Goal: Task Accomplishment & Management: Manage account settings

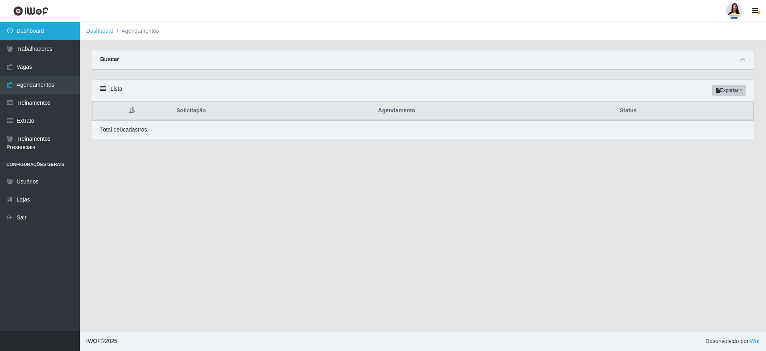
click at [67, 34] on link "Dashboard" at bounding box center [40, 31] width 80 height 18
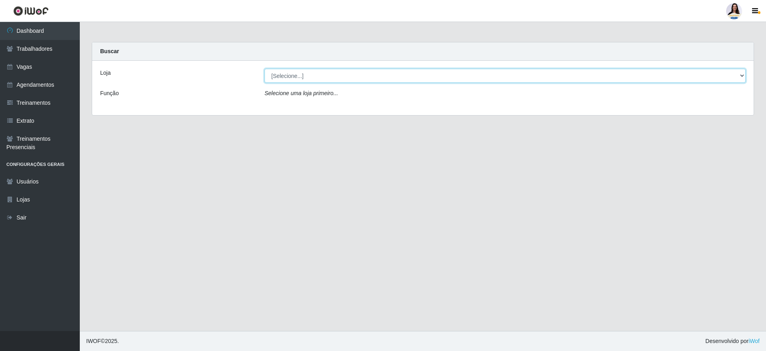
click at [329, 82] on select "[Selecione...] Atacado Vem - [GEOGRAPHIC_DATA] 30 Laranjeiras Velha Atacado Vem…" at bounding box center [505, 76] width 481 height 14
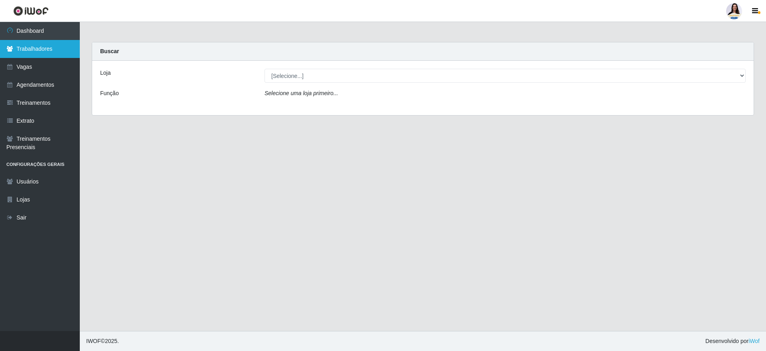
click at [44, 53] on link "Trabalhadores" at bounding box center [40, 49] width 80 height 18
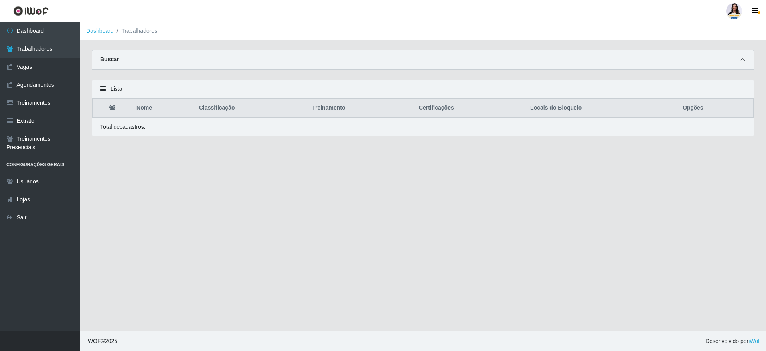
click at [739, 61] on span at bounding box center [743, 59] width 10 height 9
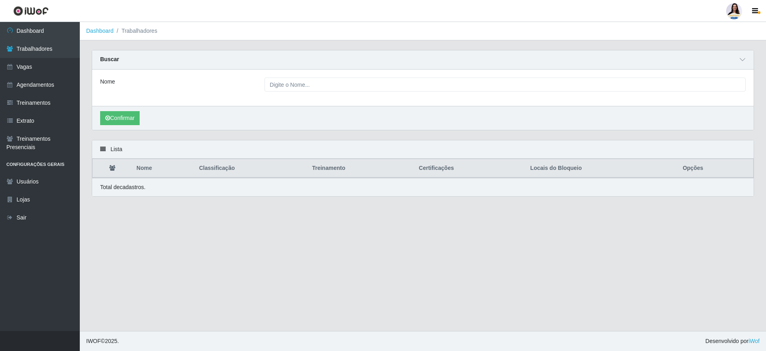
click at [397, 93] on div "Nome" at bounding box center [423, 87] width 662 height 36
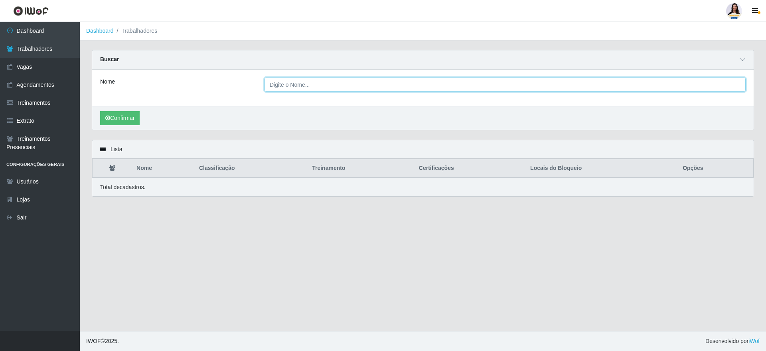
click at [399, 90] on input "Nome" at bounding box center [505, 84] width 481 height 14
type input "HABIDO BILL"
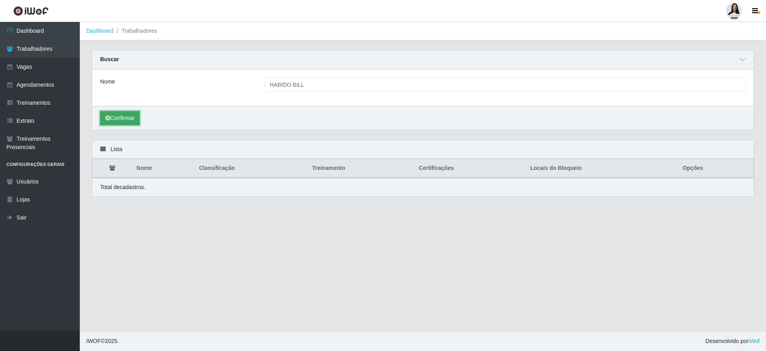
click at [109, 117] on icon "submit" at bounding box center [107, 118] width 5 height 6
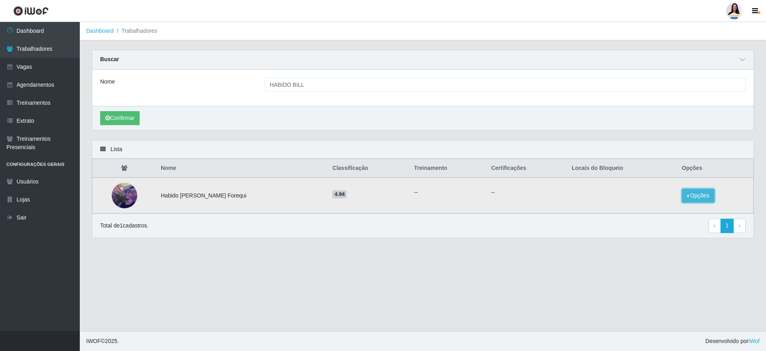
click at [694, 194] on button "Opções" at bounding box center [698, 195] width 33 height 14
click at [638, 207] on button "Bloquear - Loja" at bounding box center [649, 203] width 64 height 16
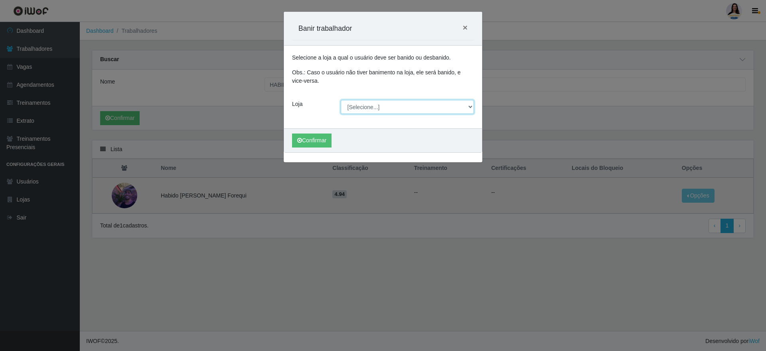
click at [422, 104] on select "[Selecione...] Atacado Vem - [GEOGRAPHIC_DATA] 30 Laranjeiras Velha Atacado Vem…" at bounding box center [408, 107] width 134 height 14
select select "469"
click at [341, 100] on select "[Selecione...] Atacado Vem - [GEOGRAPHIC_DATA] 30 Laranjeiras Velha Atacado Vem…" at bounding box center [408, 107] width 134 height 14
click at [326, 141] on button "Confirmar" at bounding box center [312, 140] width 40 height 14
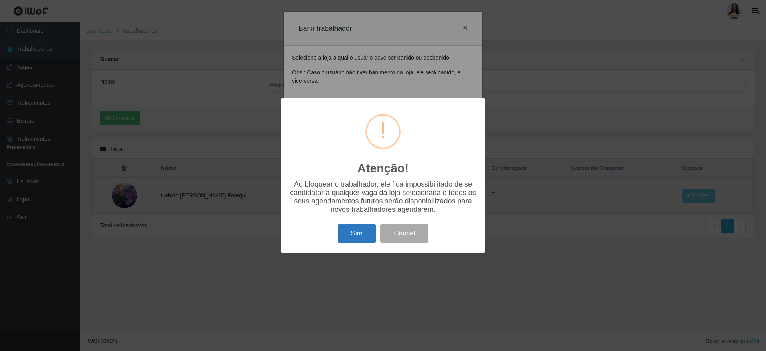
click at [365, 236] on button "Sim" at bounding box center [357, 233] width 39 height 19
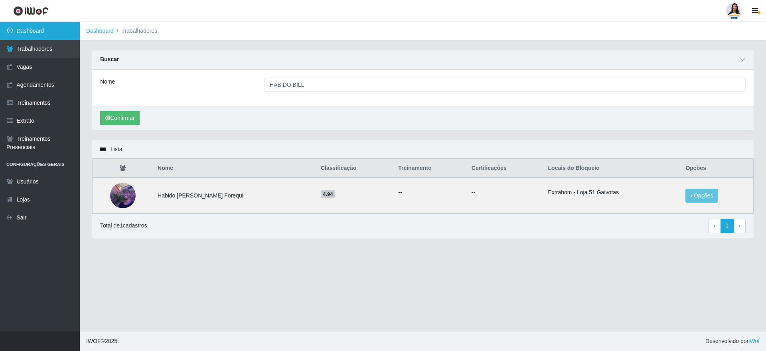
click at [44, 37] on link "Dashboard" at bounding box center [40, 31] width 80 height 18
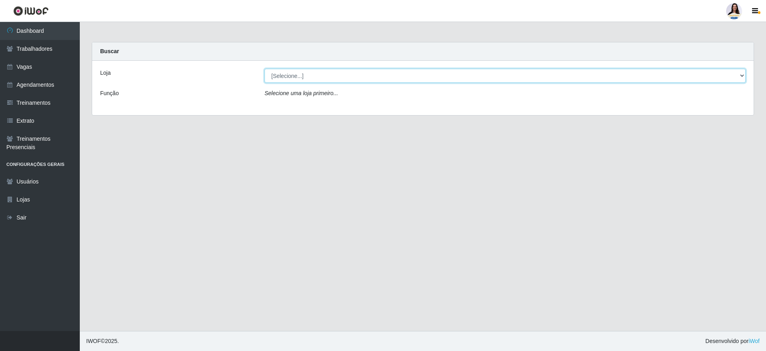
click at [283, 78] on select "[Selecione...] Atacado Vem - [GEOGRAPHIC_DATA] 30 Laranjeiras Velha Atacado Vem…" at bounding box center [505, 76] width 481 height 14
drag, startPoint x: 283, startPoint y: 78, endPoint x: 288, endPoint y: 65, distance: 13.9
click at [283, 78] on select "[Selecione...] Atacado Vem - [GEOGRAPHIC_DATA] 30 Laranjeiras Velha Atacado Vem…" at bounding box center [505, 76] width 481 height 14
